Goal: Information Seeking & Learning: Find specific page/section

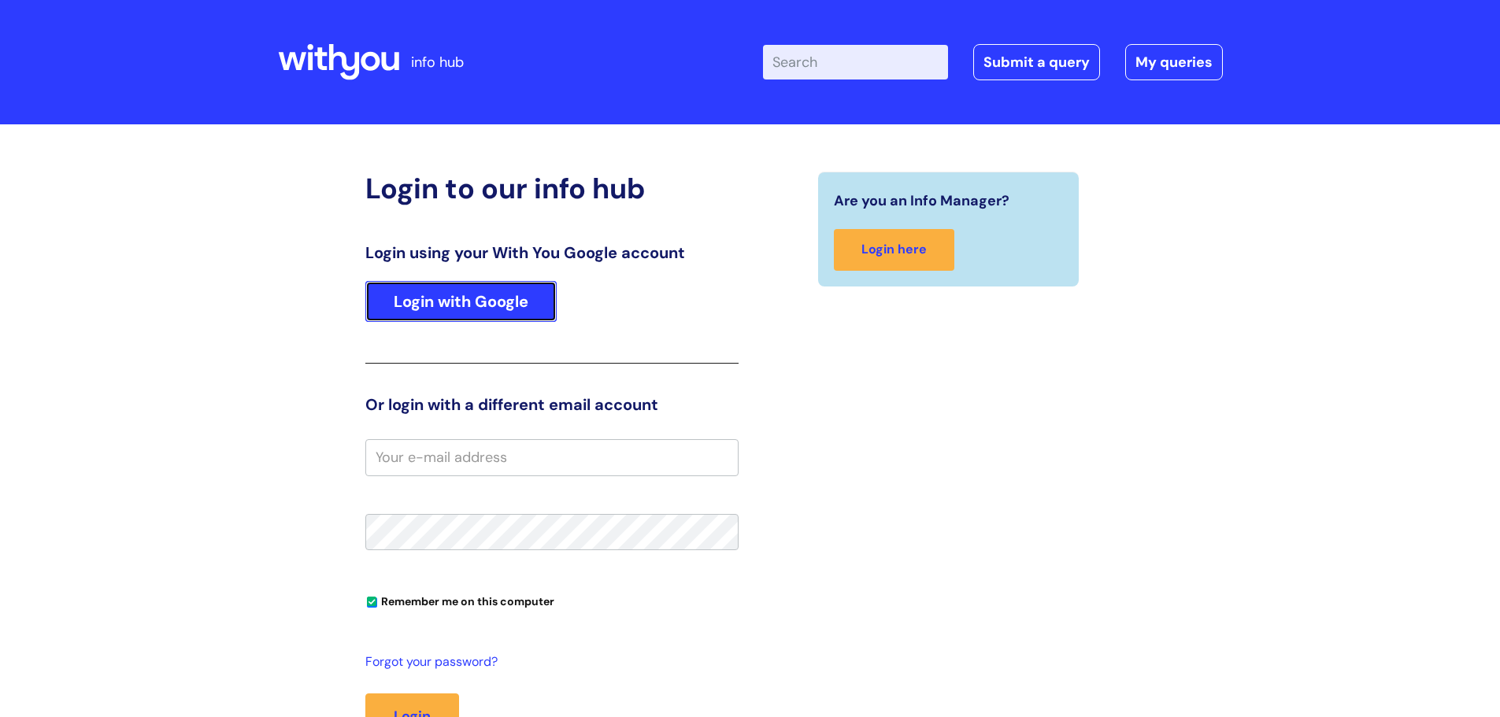
click at [517, 305] on link "Login with Google" at bounding box center [460, 301] width 191 height 41
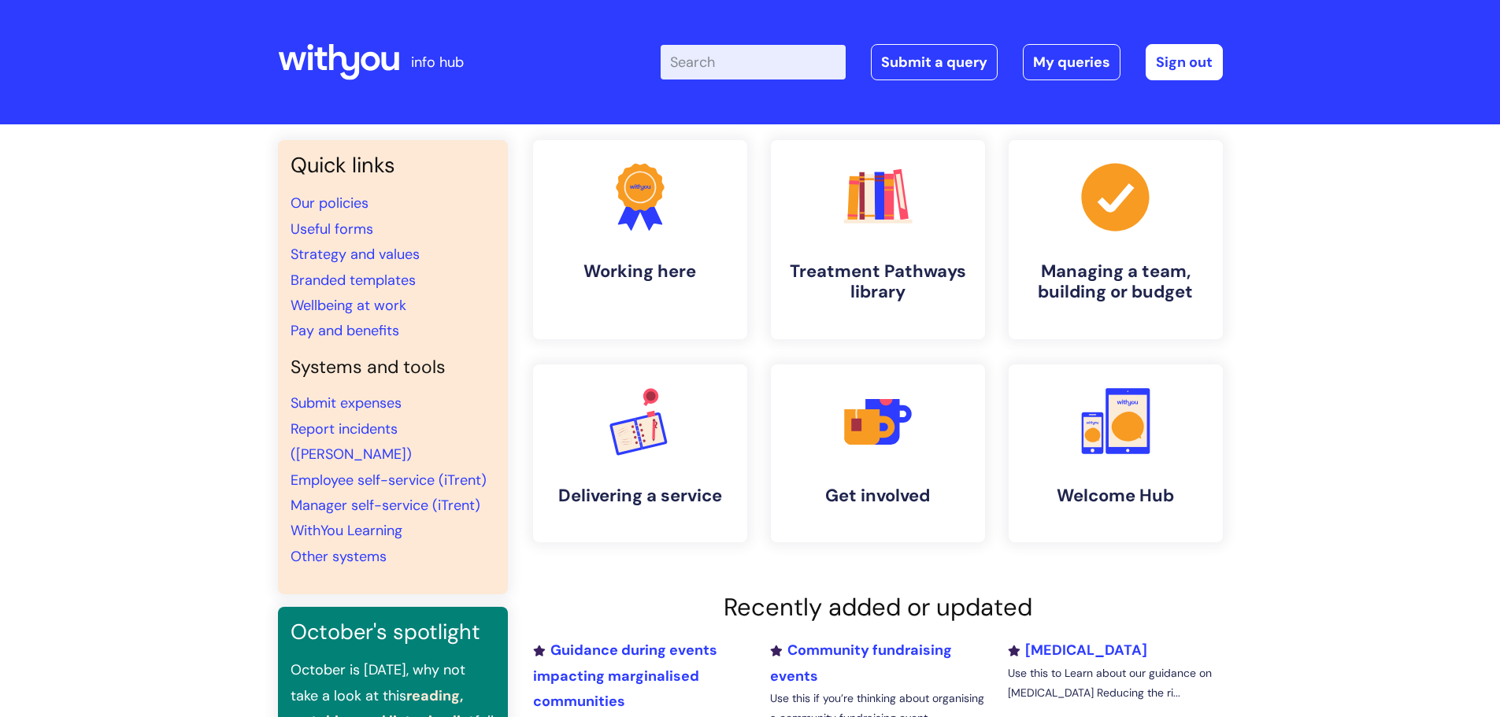
click at [751, 73] on input "Enter your search term here..." at bounding box center [753, 62] width 185 height 35
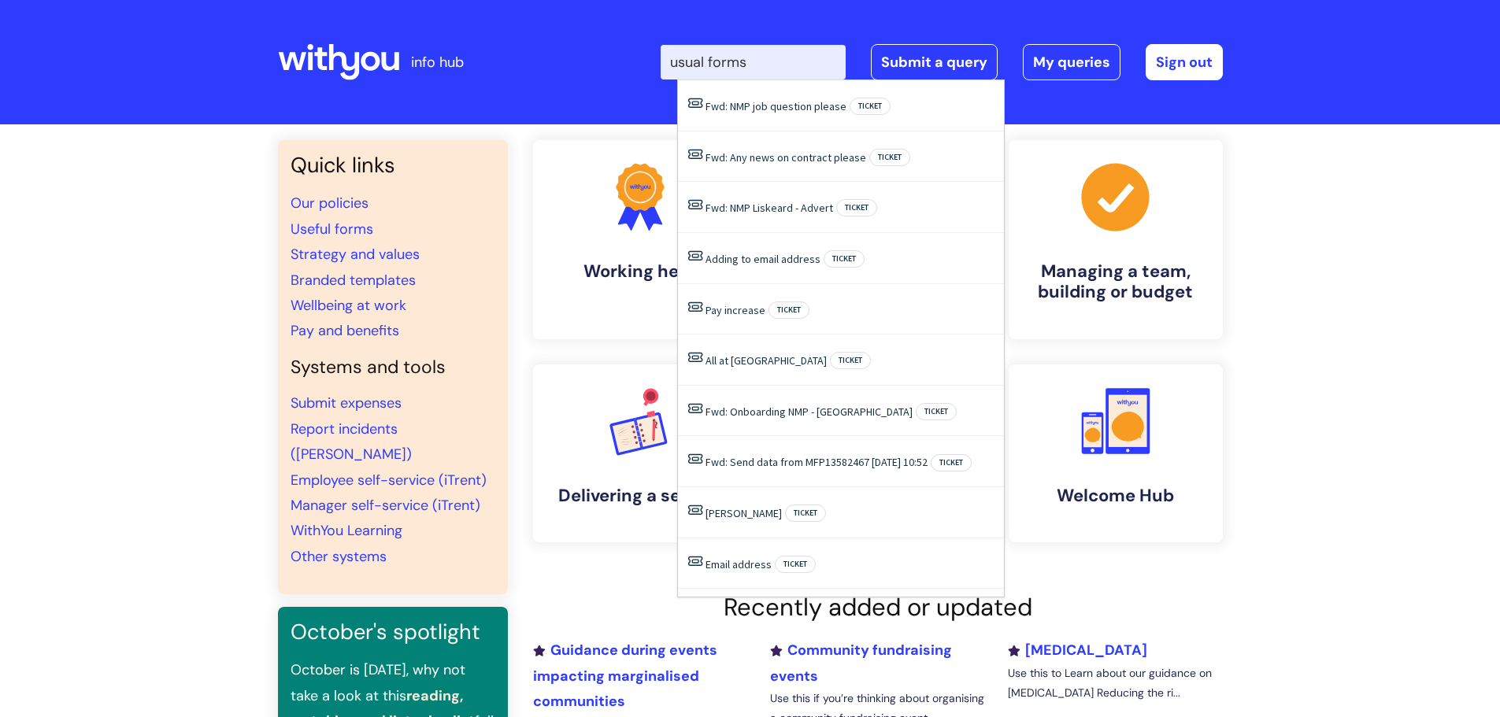
type input "usual forms"
click button "Search" at bounding box center [0, 0] width 0 height 0
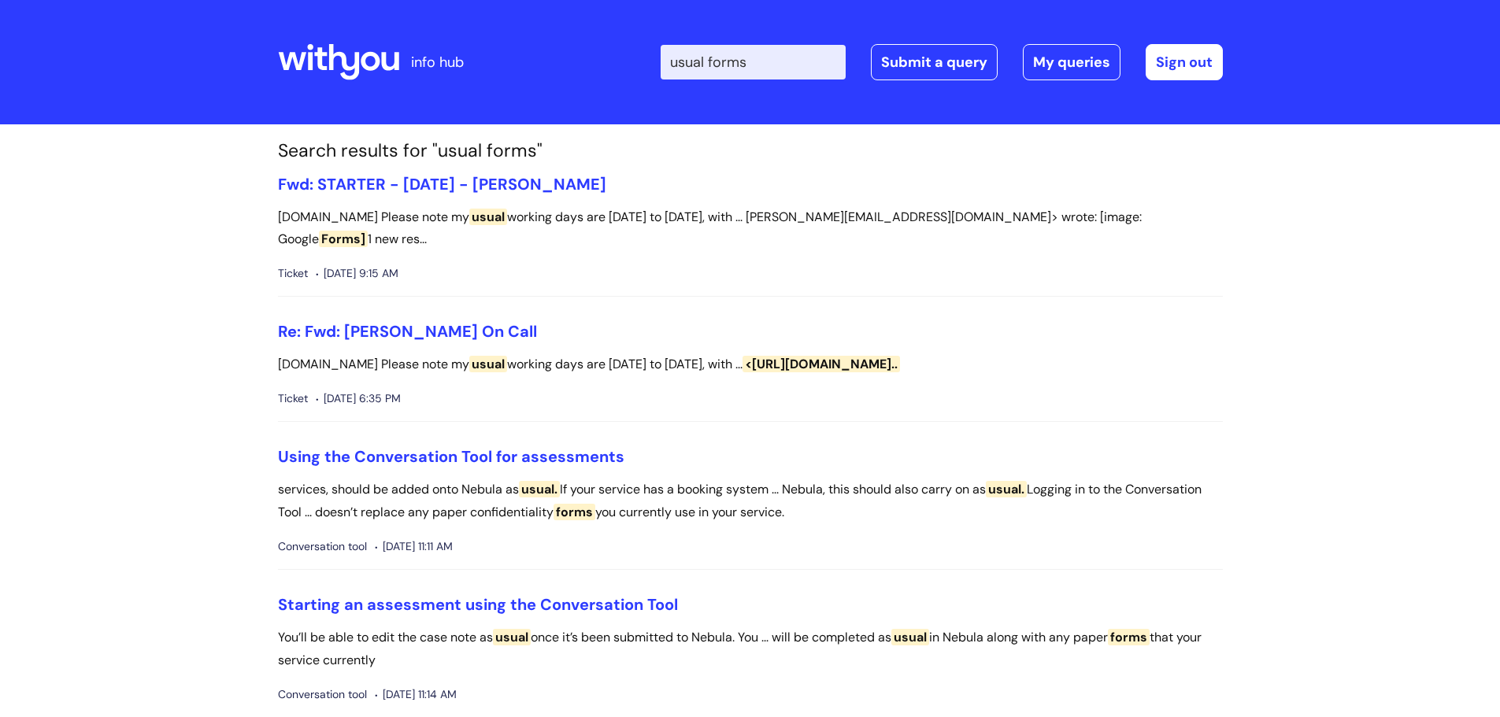
click at [720, 61] on input "usual forms" at bounding box center [753, 62] width 185 height 35
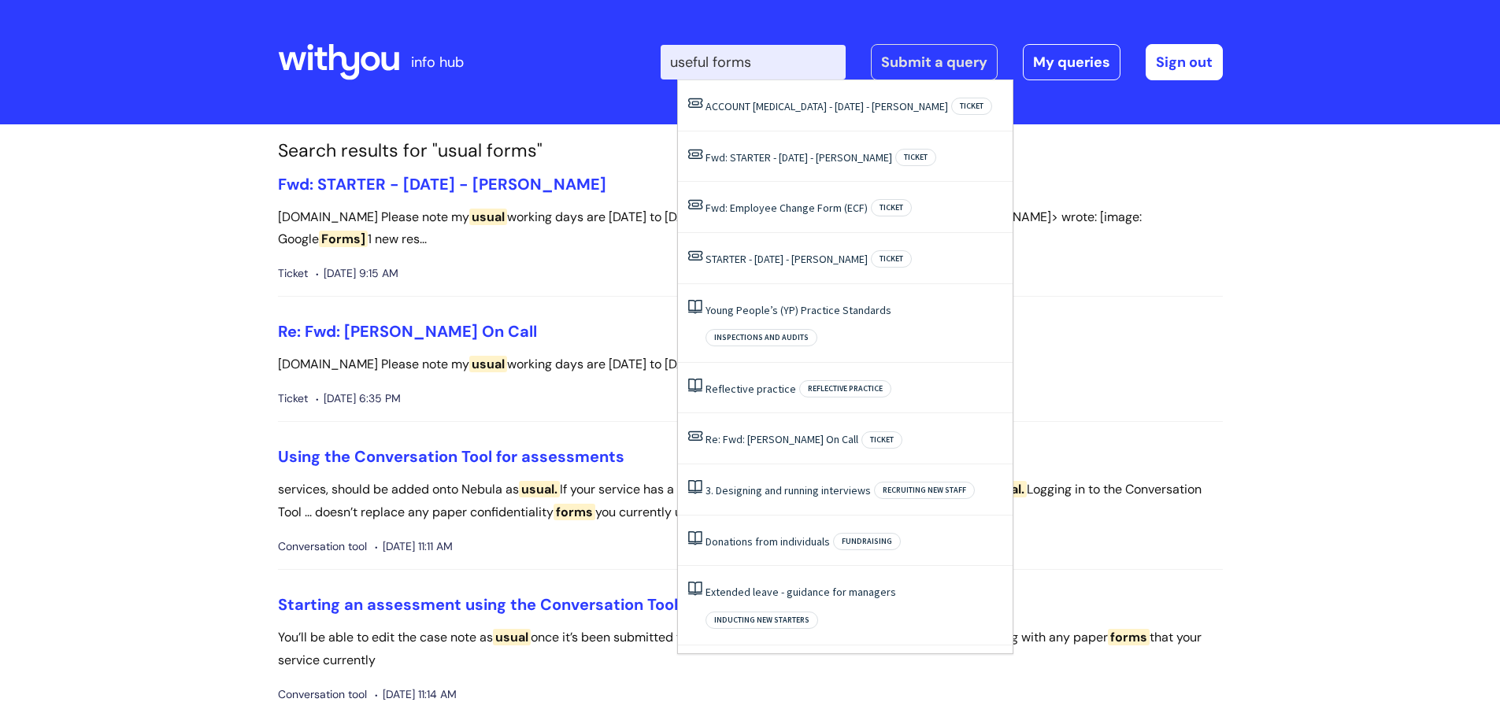
type input "useful forms"
click button "Search" at bounding box center [0, 0] width 0 height 0
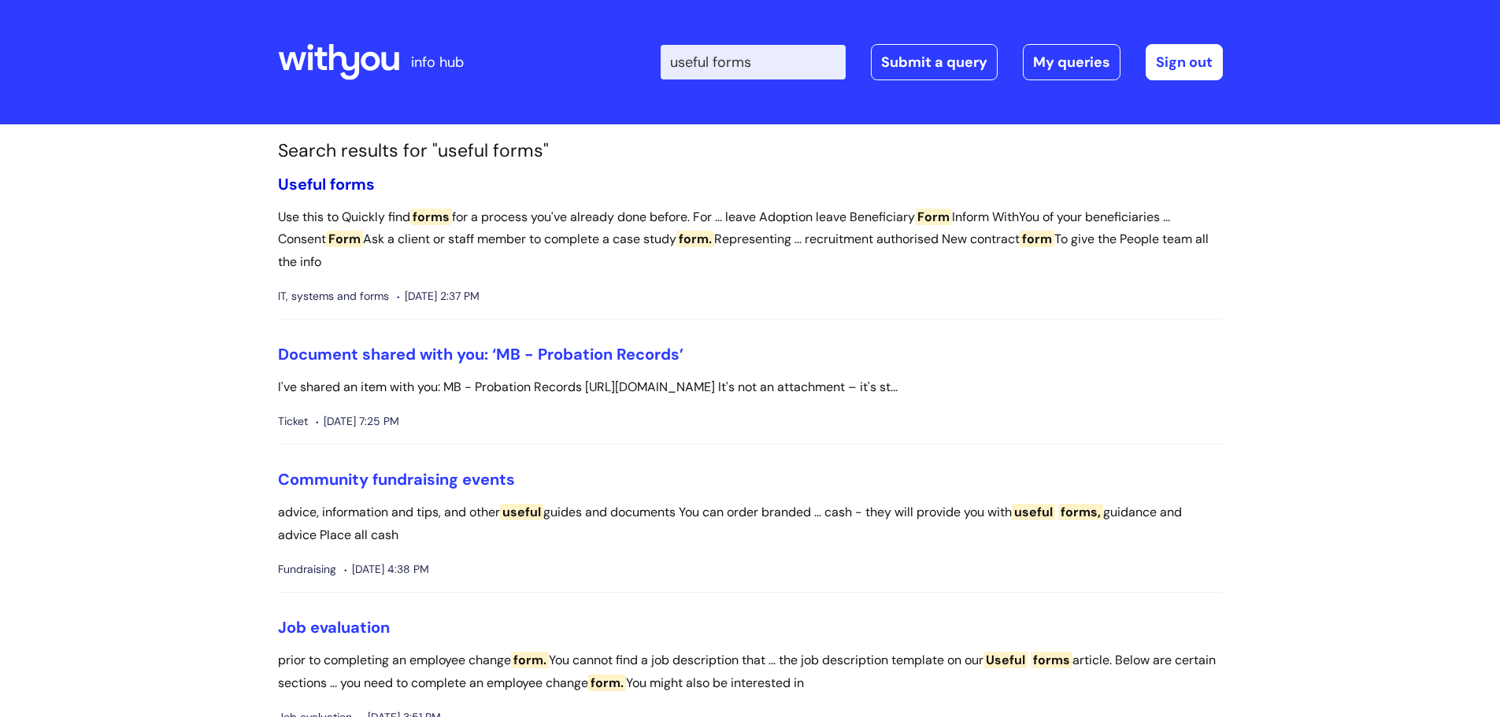
click at [354, 182] on span "forms" at bounding box center [352, 184] width 45 height 20
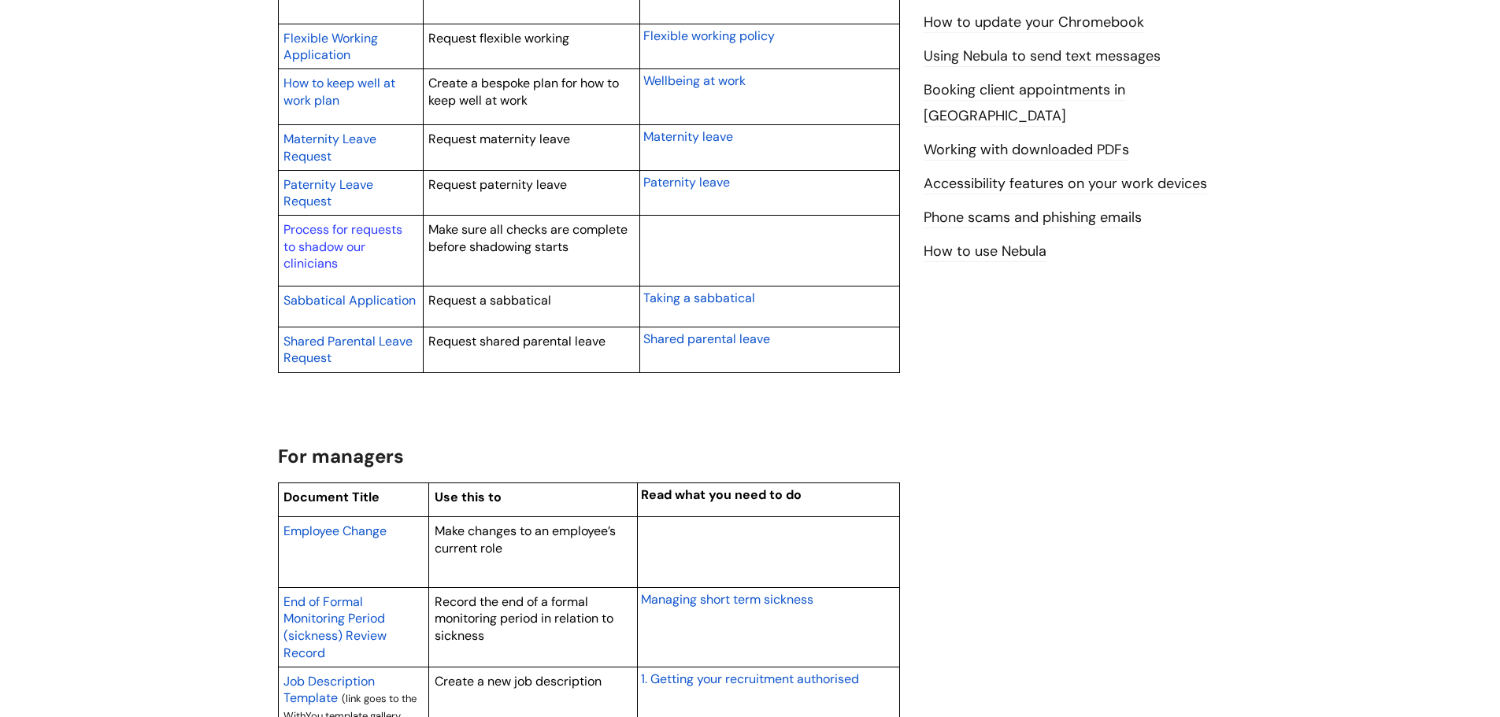
scroll to position [945, 0]
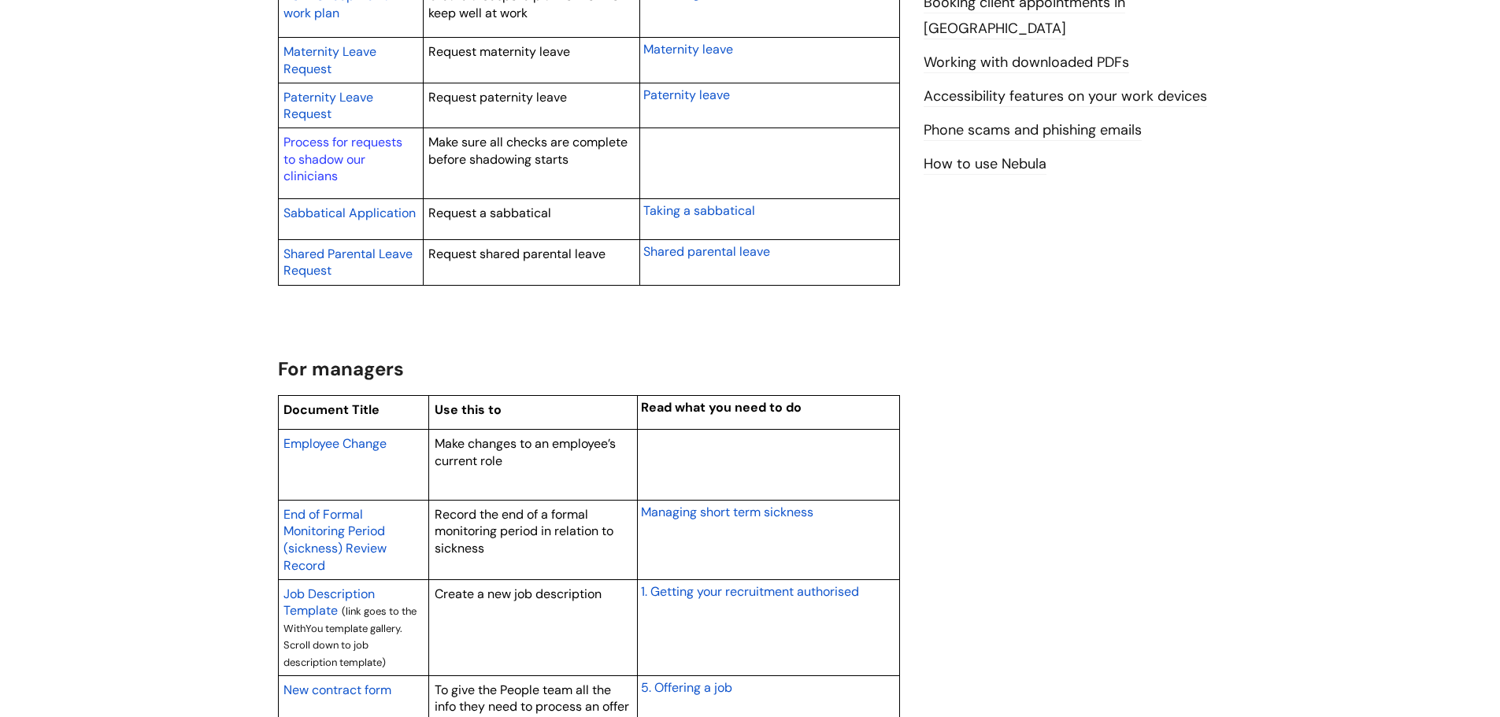
click at [367, 442] on span "Employee Change" at bounding box center [334, 443] width 103 height 17
